Goal: Task Accomplishment & Management: Manage account settings

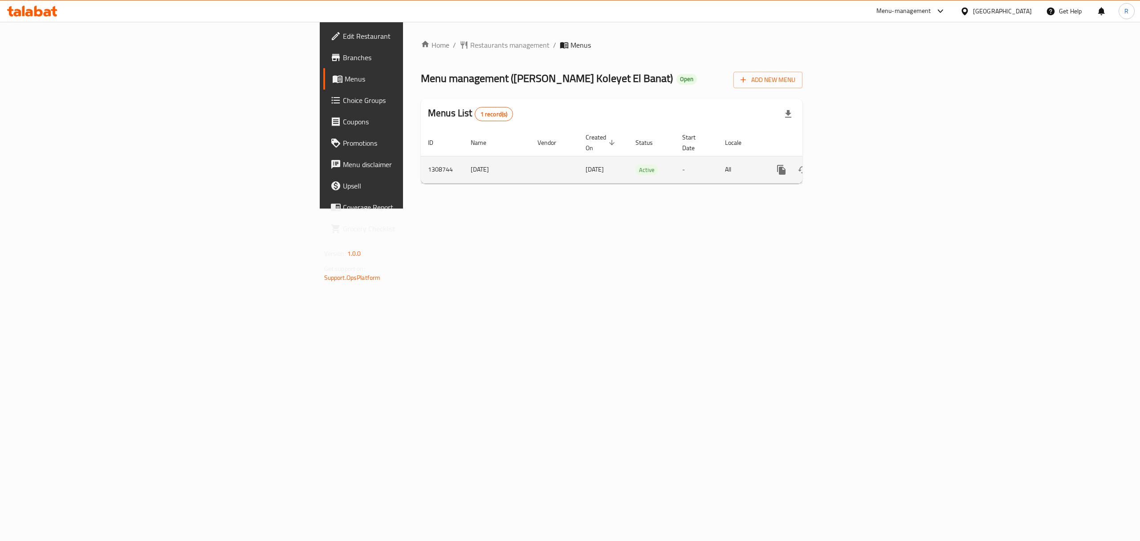
click at [851, 164] on icon "enhanced table" at bounding box center [846, 169] width 11 height 11
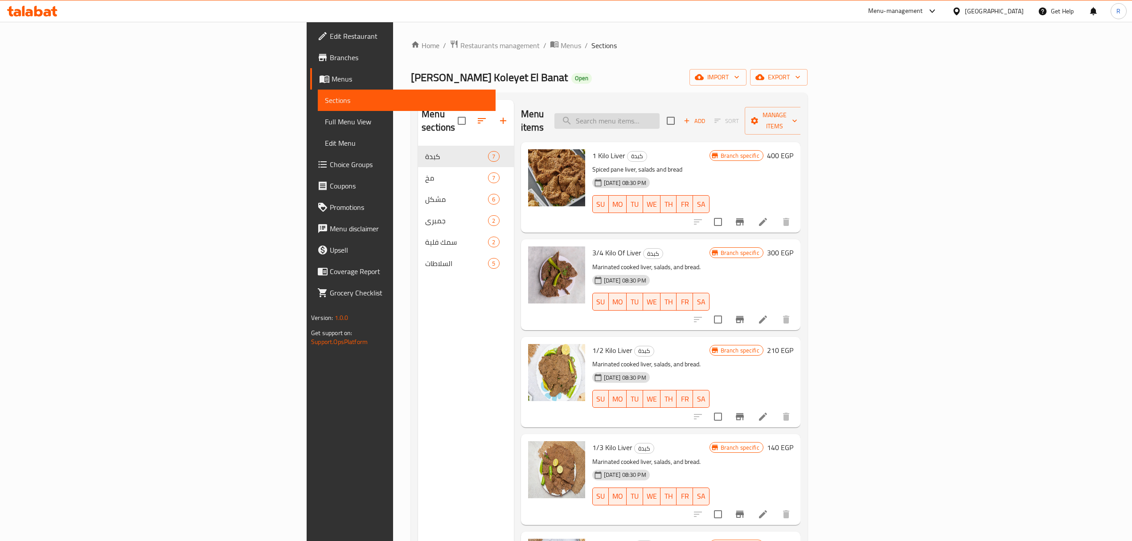
paste input "Shrimp"
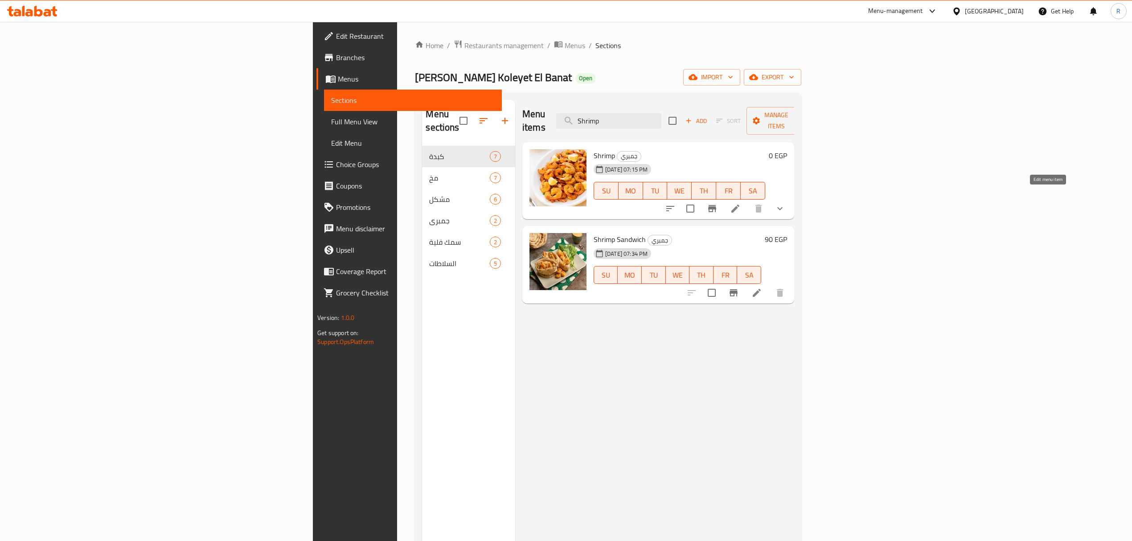
type input "Shrimp"
click at [740, 203] on icon at bounding box center [735, 208] width 11 height 11
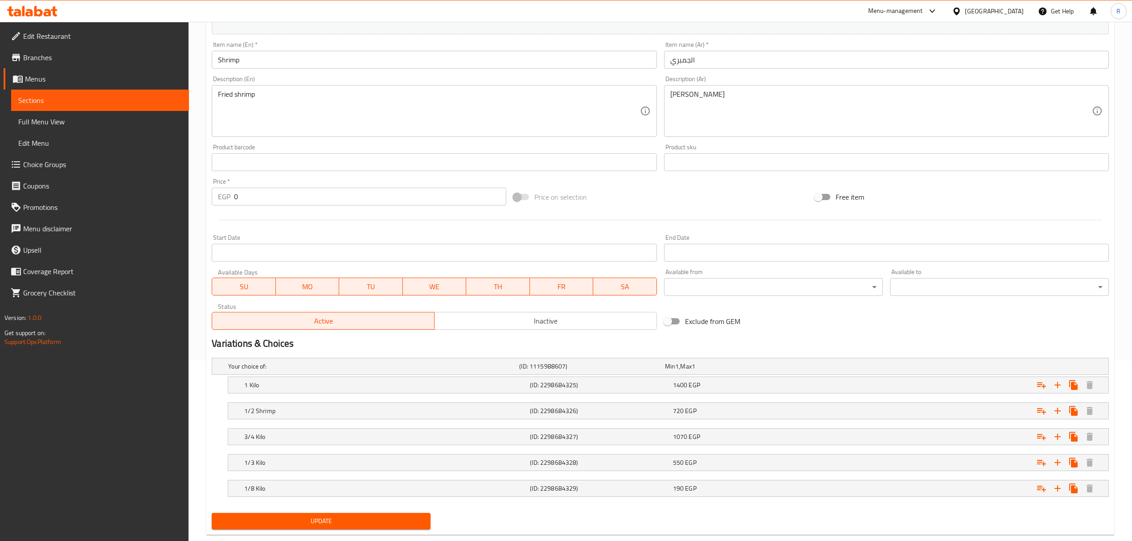
scroll to position [200, 0]
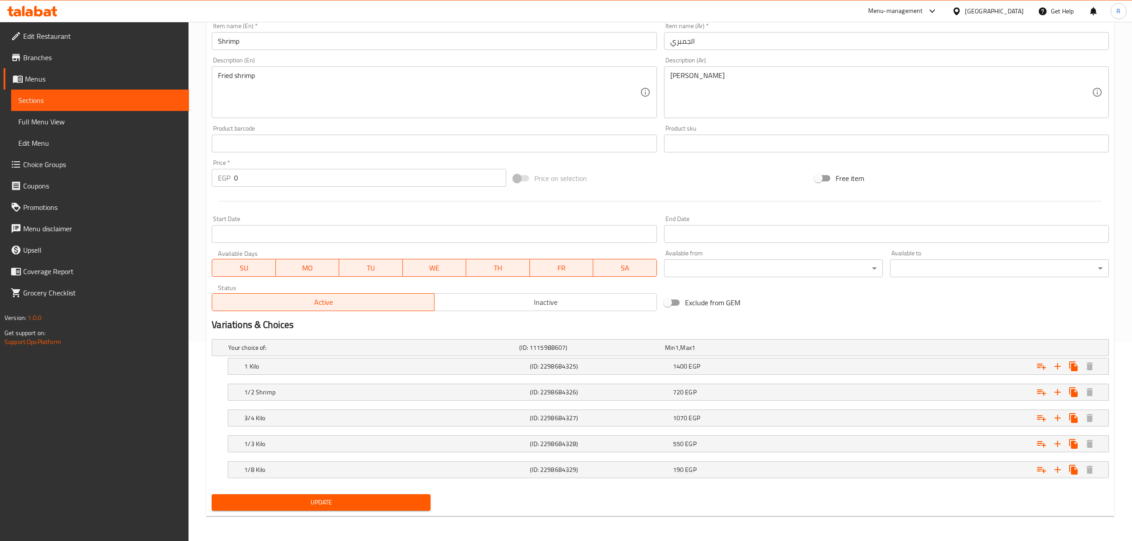
click at [391, 376] on nav at bounding box center [660, 379] width 897 height 7
click at [391, 372] on div "1 Kilo (ID: 2298684325) 1400 EGP" at bounding box center [670, 366] width 857 height 20
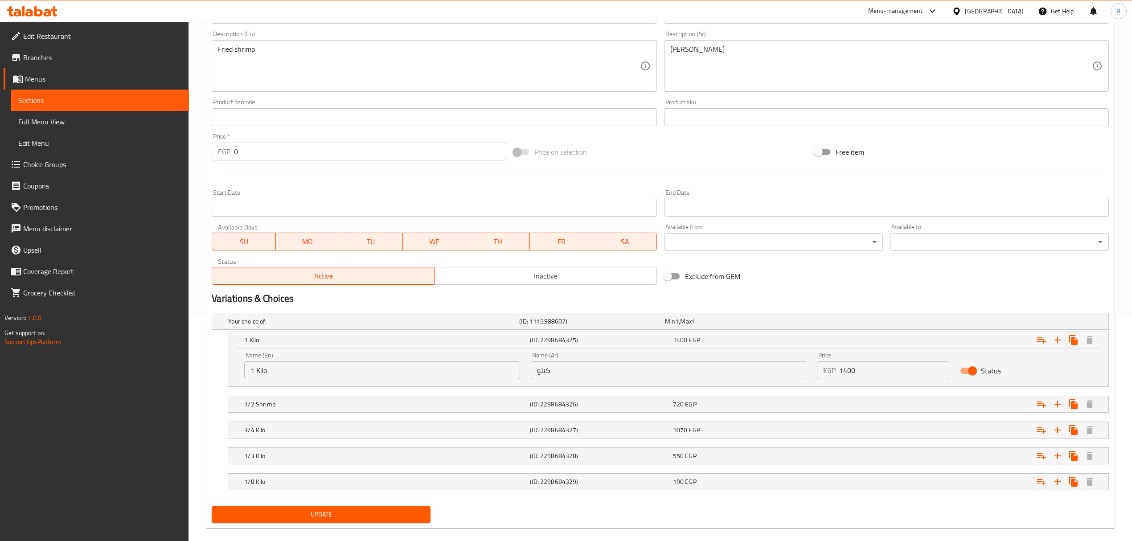
scroll to position [239, 0]
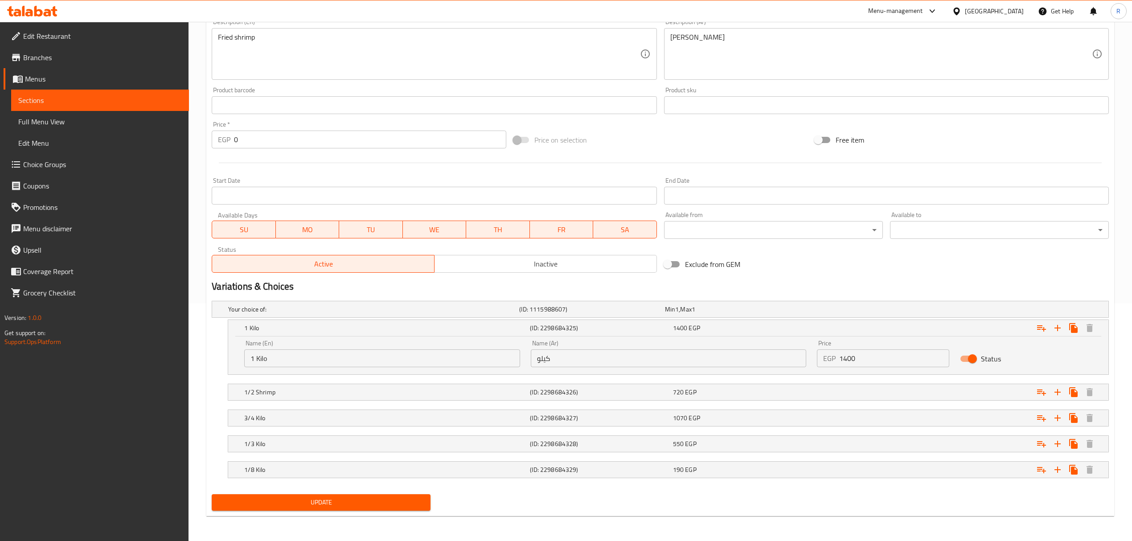
click at [556, 355] on input "كيلو" at bounding box center [668, 358] width 275 height 18
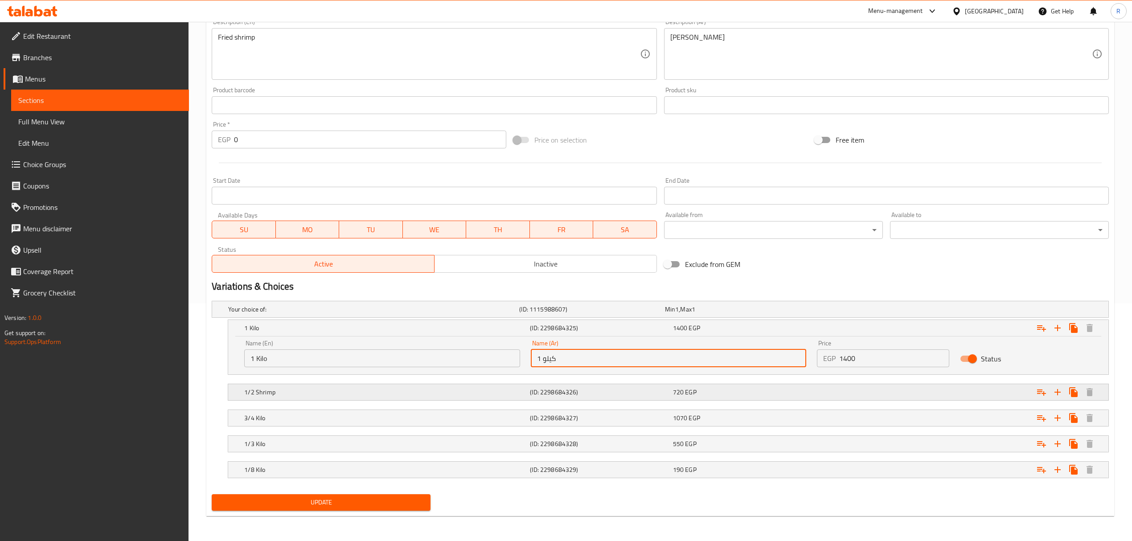
type input "1 كيلو"
click at [543, 394] on h5 "(ID: 2298684326)" at bounding box center [599, 392] width 139 height 9
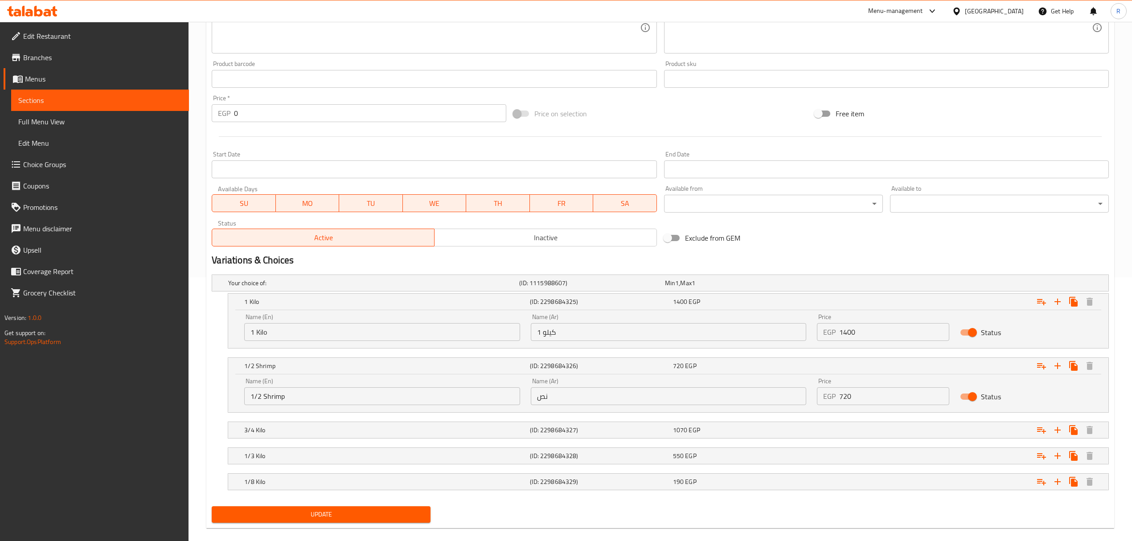
scroll to position [277, 0]
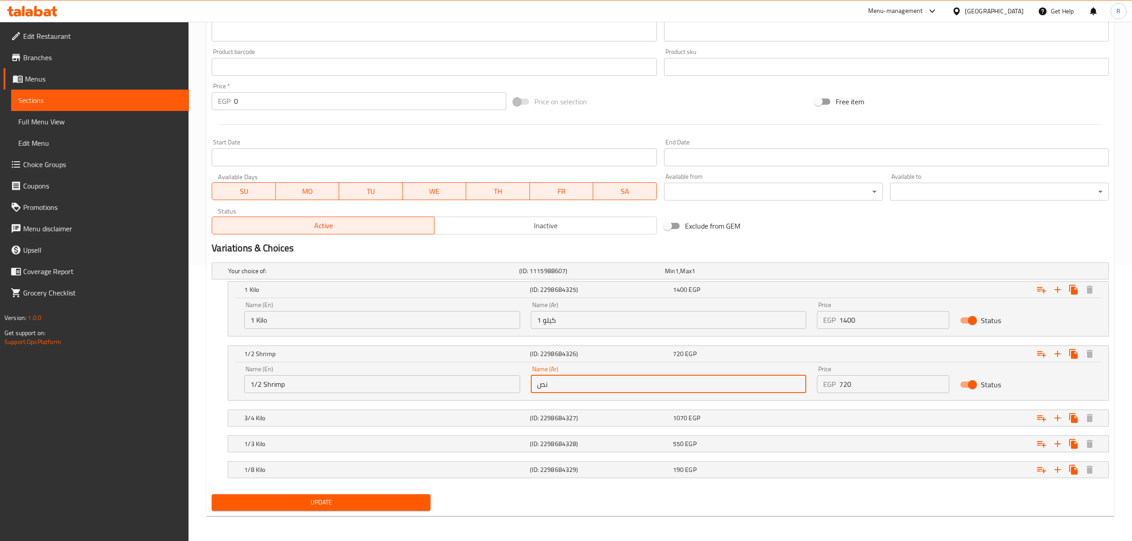
click at [574, 387] on input "نص" at bounding box center [668, 384] width 275 height 18
type input "1/2 جمبري"
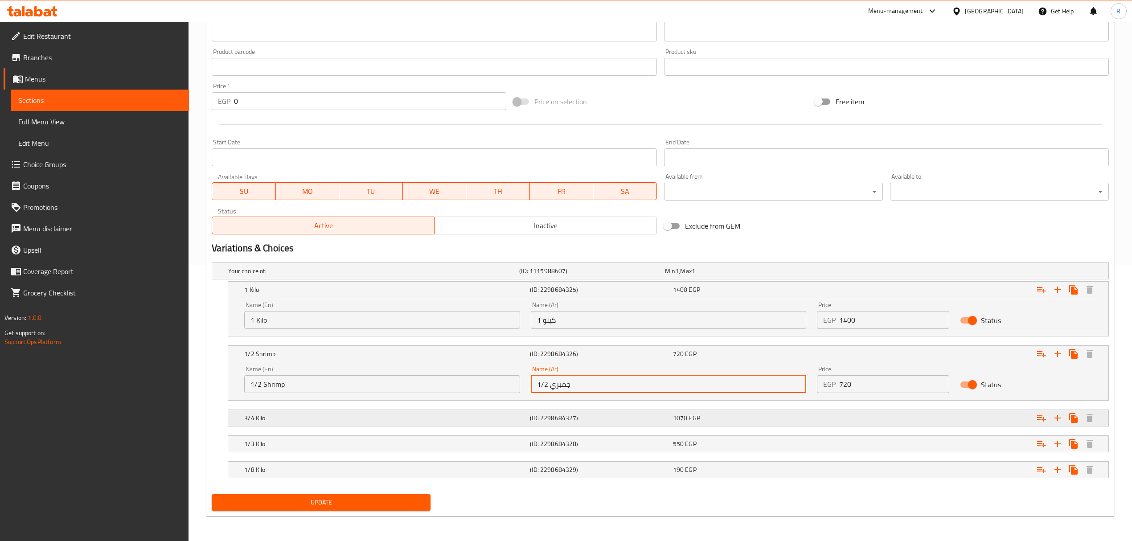
click at [553, 413] on h5 "(ID: 2298684327)" at bounding box center [599, 417] width 139 height 9
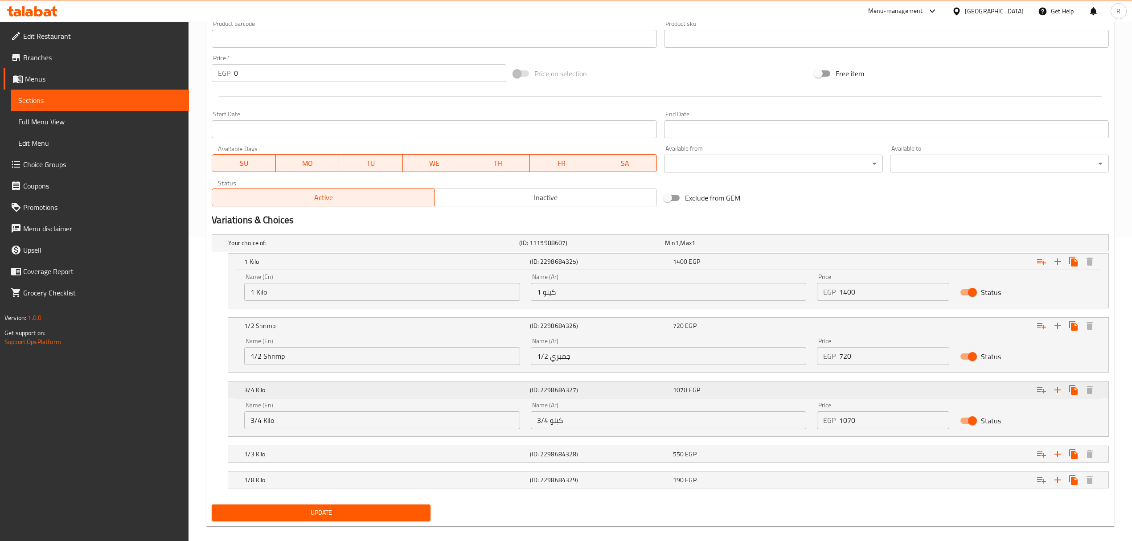
scroll to position [316, 0]
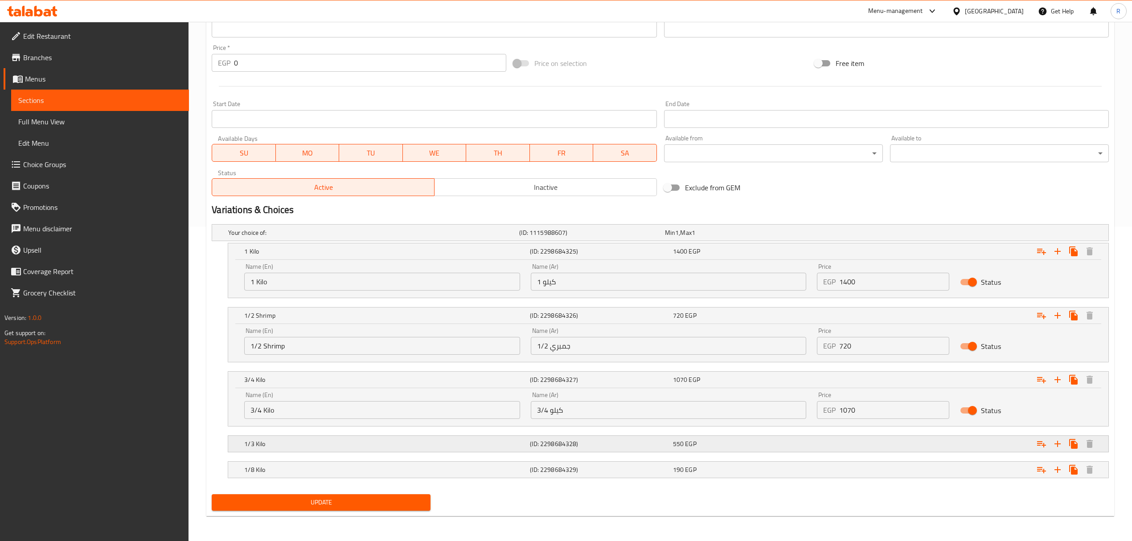
click at [559, 443] on h5 "(ID: 2298684328)" at bounding box center [599, 443] width 139 height 9
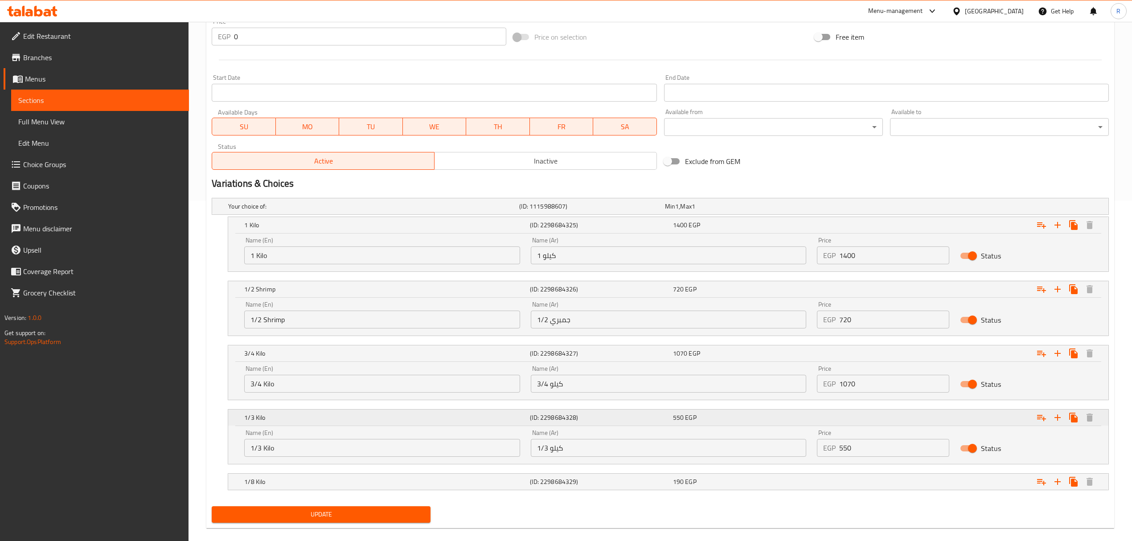
scroll to position [354, 0]
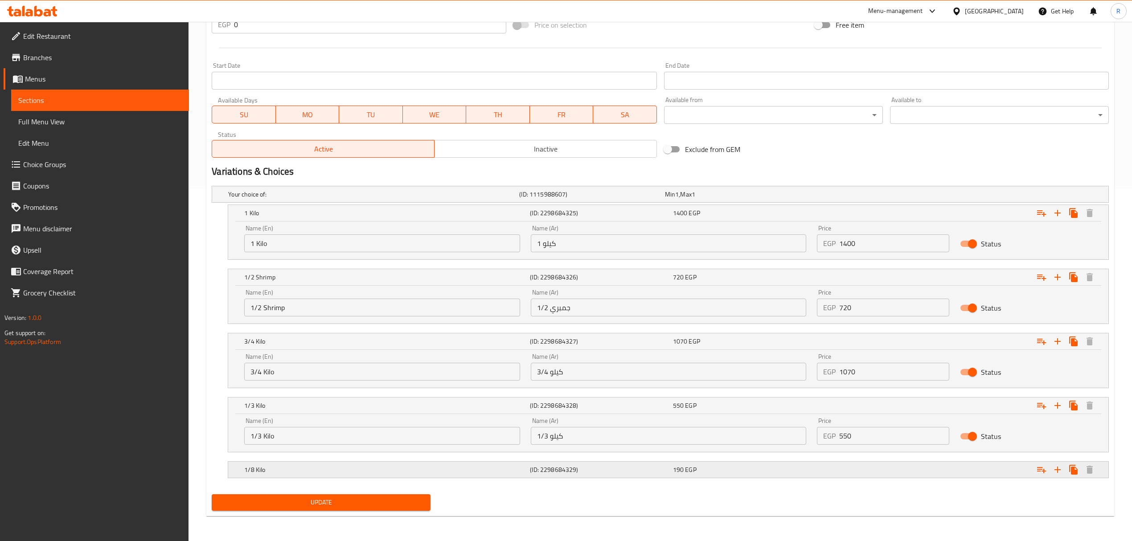
click at [571, 468] on h5 "(ID: 2298684329)" at bounding box center [599, 469] width 139 height 9
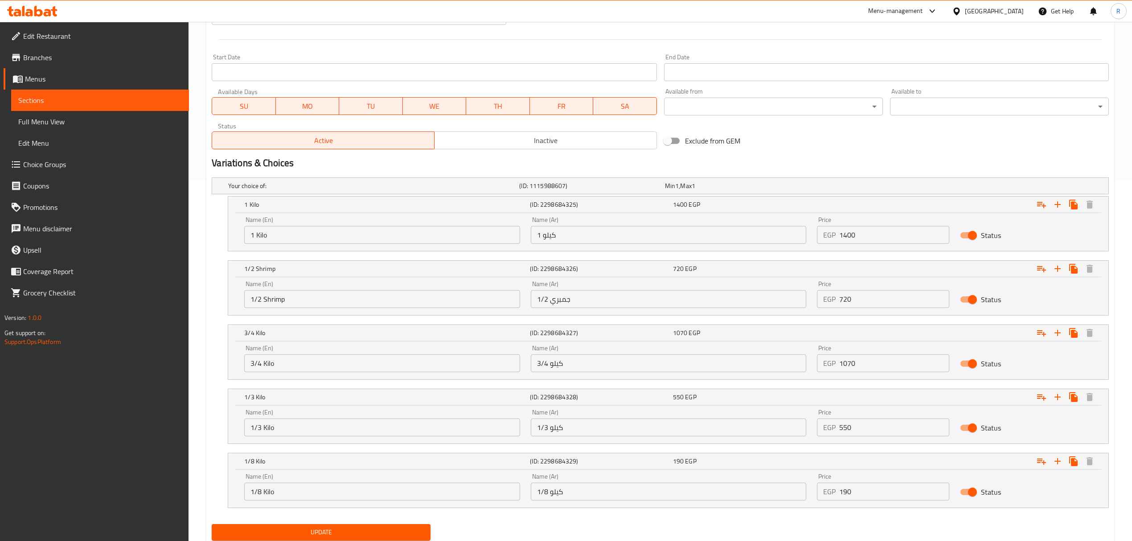
scroll to position [392, 0]
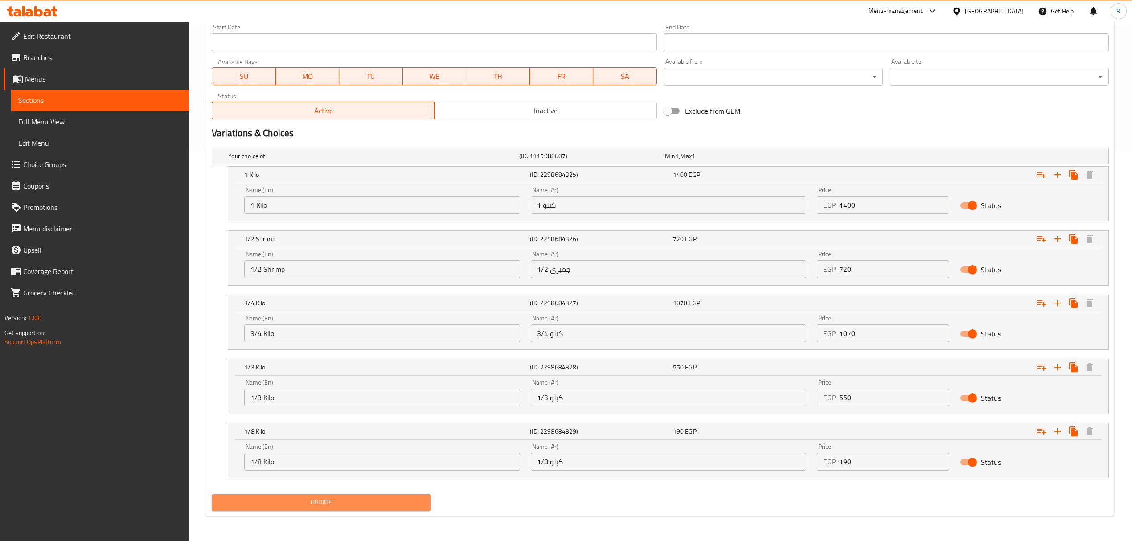
click at [371, 510] on button "Update" at bounding box center [321, 502] width 219 height 16
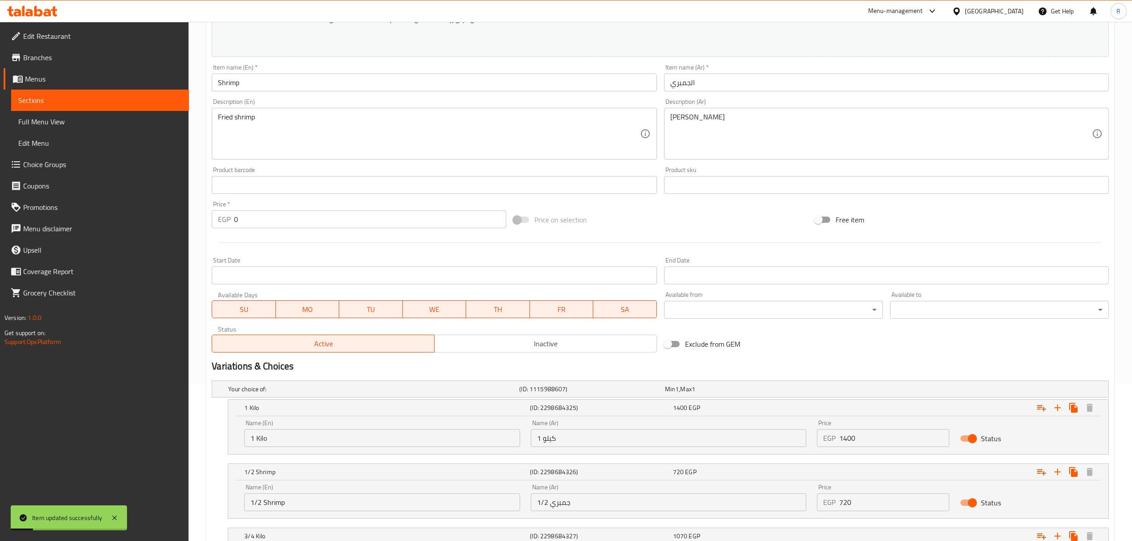
scroll to position [155, 0]
click at [81, 125] on span "Full Menu View" at bounding box center [99, 121] width 163 height 11
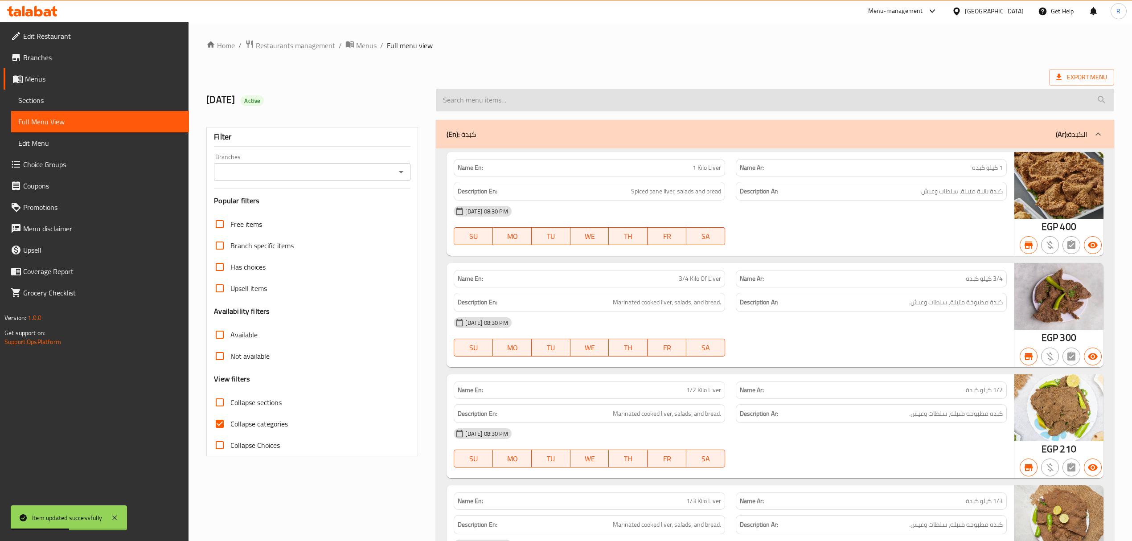
click at [485, 102] on input "search" at bounding box center [775, 100] width 678 height 23
paste input "Shrimp"
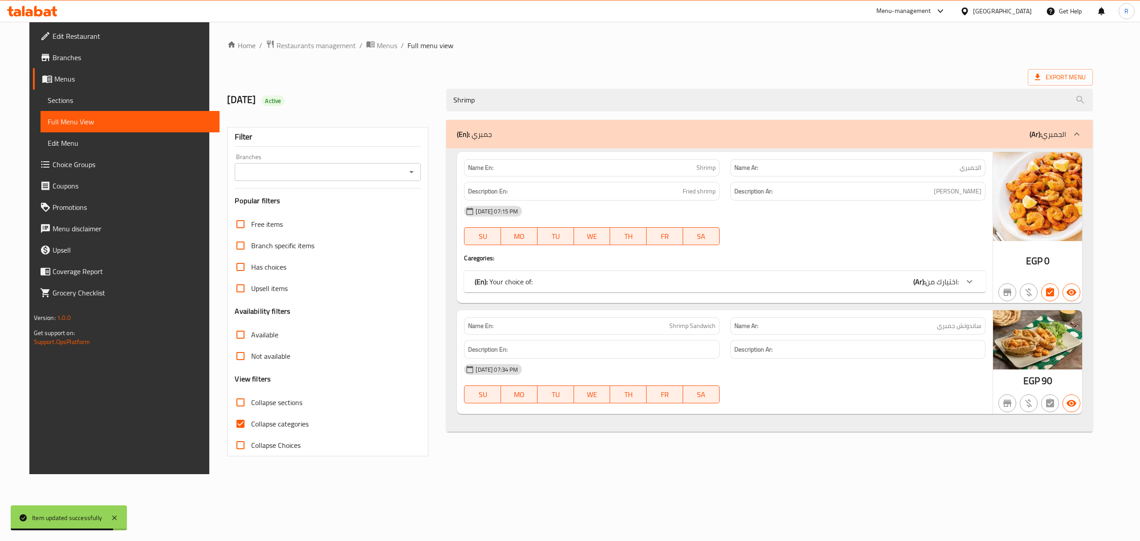
type input "Shrimp"
click at [571, 280] on div "(En): Your choice of: (Ar): اختيارك من:" at bounding box center [717, 281] width 484 height 11
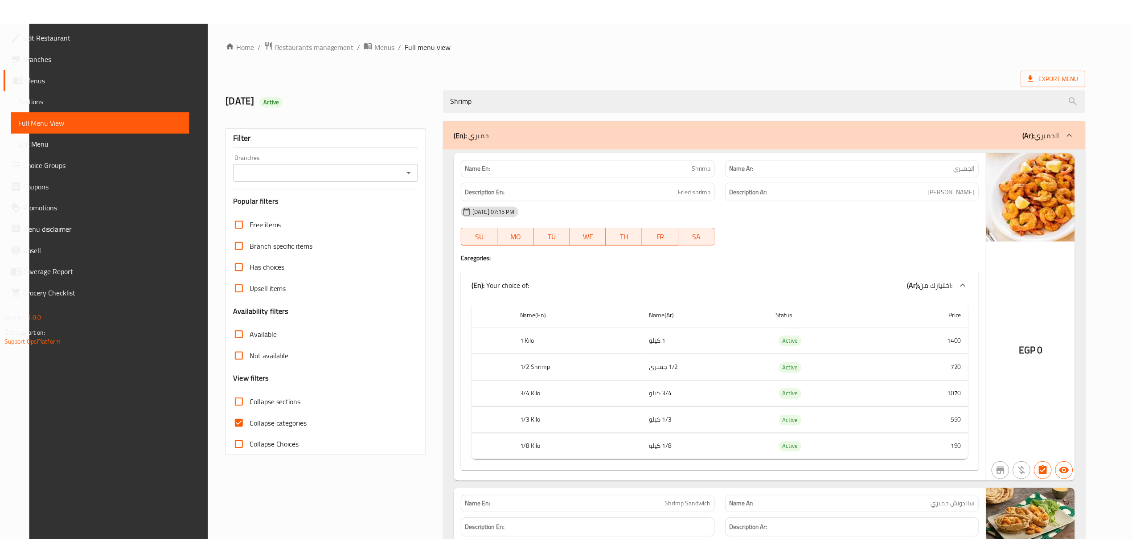
scroll to position [92, 0]
